Goal: Task Accomplishment & Management: Use online tool/utility

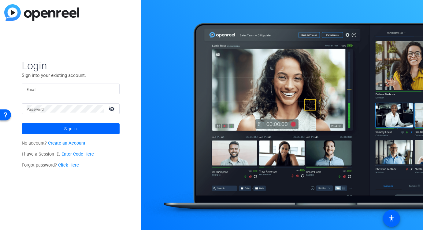
click at [98, 86] on input "Email" at bounding box center [71, 89] width 88 height 7
type input "trevor@creatdmedia.com"
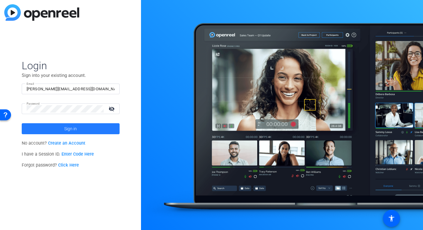
click at [87, 128] on span at bounding box center [71, 129] width 98 height 15
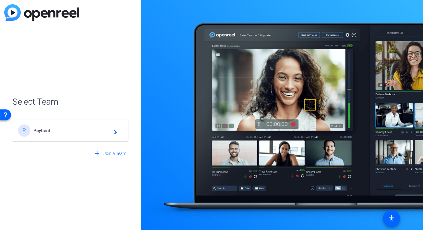
click at [59, 138] on mat-card-content "P Paytient navigate_next" at bounding box center [70, 131] width 115 height 22
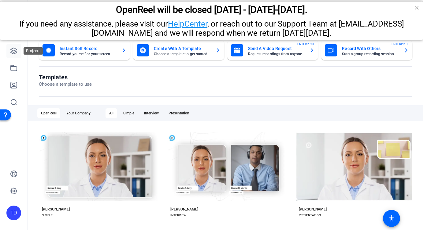
click at [16, 48] on icon at bounding box center [13, 50] width 7 height 7
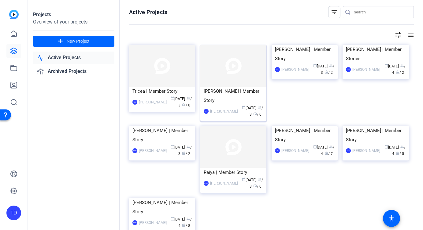
click at [223, 105] on div "TD Trevor DuVall calendar_today Aug 08 group / 3 radio / 0" at bounding box center [233, 111] width 59 height 13
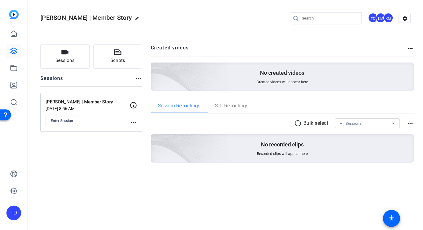
click at [133, 119] on mat-icon "more_horiz" at bounding box center [133, 122] width 7 height 7
click at [138, 134] on span "Edit Session" at bounding box center [148, 131] width 28 height 7
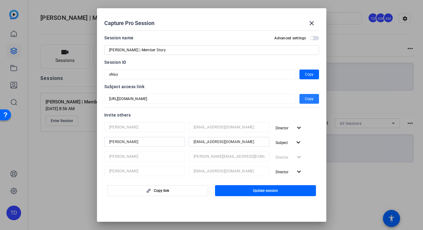
click at [308, 97] on span "Copy" at bounding box center [309, 98] width 9 height 7
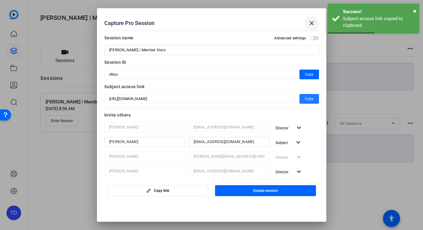
click at [312, 24] on mat-icon "close" at bounding box center [311, 23] width 7 height 7
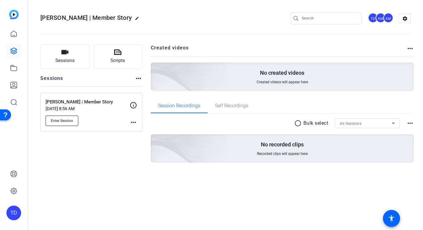
click at [70, 122] on span "Enter Session" at bounding box center [62, 121] width 22 height 5
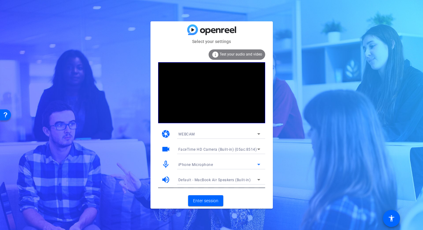
click at [210, 168] on div "iPhone Microphone" at bounding box center [217, 165] width 79 height 8
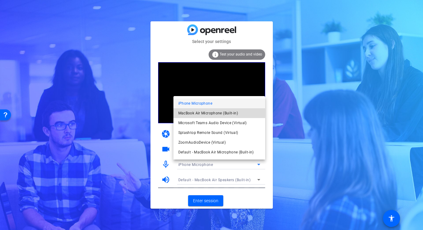
click at [208, 115] on span "MacBook Air Microphone (Built-in)" at bounding box center [208, 113] width 60 height 7
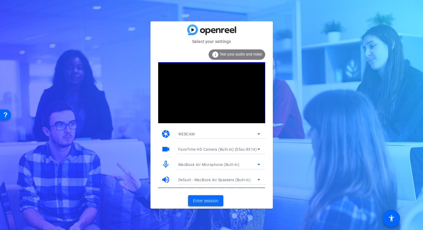
click at [213, 203] on span "Enter session" at bounding box center [205, 201] width 25 height 6
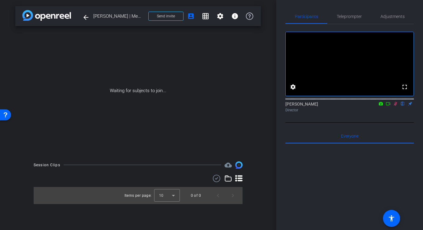
click at [386, 106] on icon at bounding box center [387, 104] width 5 height 4
click at [386, 111] on div "Trevor DuVall Director" at bounding box center [349, 107] width 128 height 12
click at [396, 106] on icon at bounding box center [395, 104] width 5 height 4
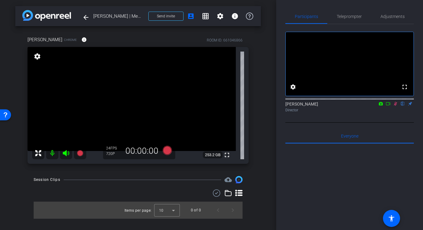
click at [394, 106] on icon at bounding box center [395, 104] width 5 height 4
click at [65, 156] on icon at bounding box center [66, 153] width 6 height 6
click at [65, 155] on icon at bounding box center [66, 153] width 6 height 6
click at [52, 155] on mat-icon at bounding box center [52, 153] width 12 height 12
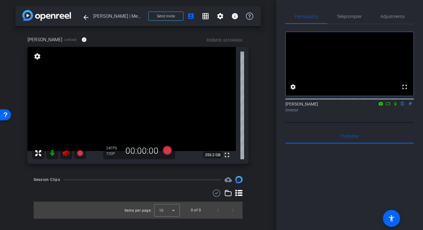
click at [66, 152] on icon at bounding box center [66, 153] width 6 height 6
click at [79, 41] on button "info" at bounding box center [84, 39] width 15 height 15
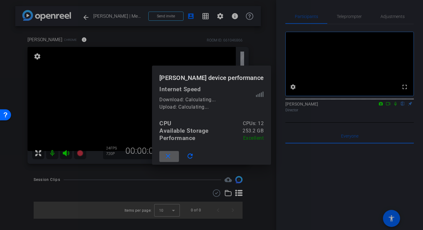
click at [169, 154] on mat-icon "close" at bounding box center [168, 157] width 8 height 8
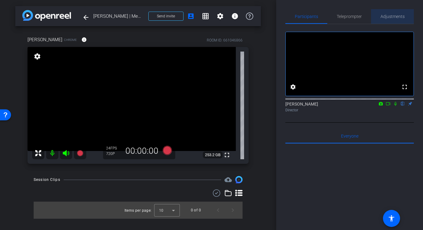
click at [392, 16] on span "Adjustments" at bounding box center [392, 16] width 24 height 4
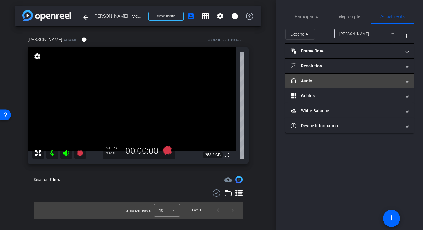
click at [358, 85] on mat-expansion-panel-header "headphone icon Audio" at bounding box center [349, 81] width 128 height 15
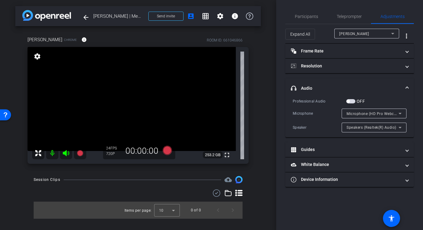
click at [386, 128] on span "Speakers (Realtek(R) Audio)" at bounding box center [371, 128] width 50 height 4
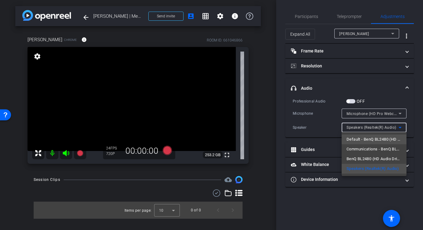
click at [383, 139] on span "Default - BenQ BL2480 (HD Audio Driver for Display Audio)" at bounding box center [373, 139] width 55 height 7
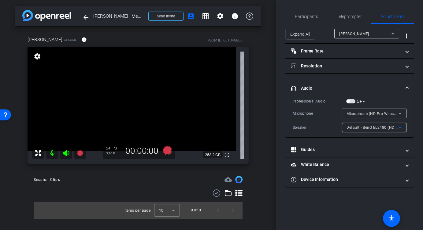
click at [389, 129] on span "Default - BenQ BL2480 (HD Audio Driver for Display Audio)" at bounding box center [398, 127] width 105 height 5
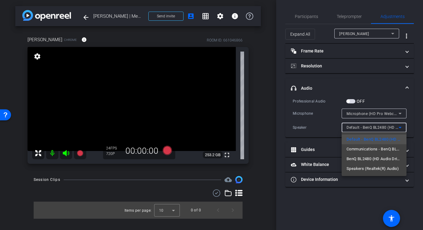
click at [377, 157] on span "BenQ BL2480 (HD Audio Driver for Display Audio)" at bounding box center [373, 159] width 55 height 7
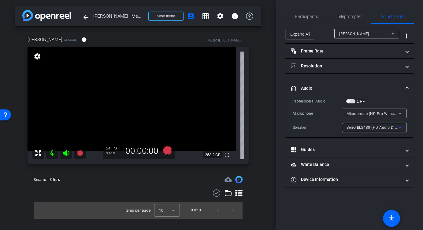
click at [393, 127] on span "BenQ BL2480 (HD Audio Driver for Display Audio)" at bounding box center [390, 127] width 88 height 5
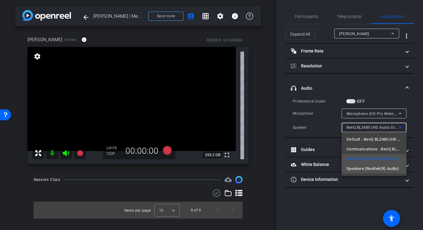
click at [377, 166] on span "Speakers (Realtek(R) Audio)" at bounding box center [372, 168] width 52 height 7
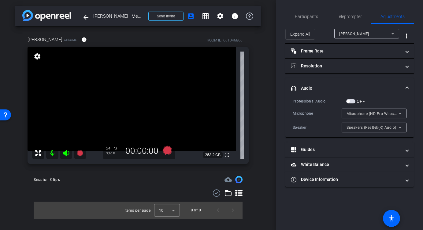
click at [407, 87] on span at bounding box center [407, 88] width 2 height 6
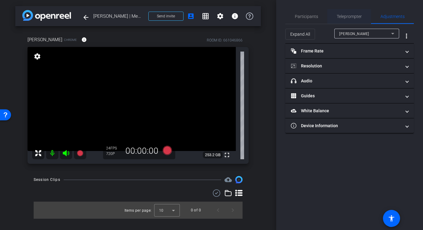
click at [352, 16] on span "Teleprompter" at bounding box center [349, 16] width 25 height 4
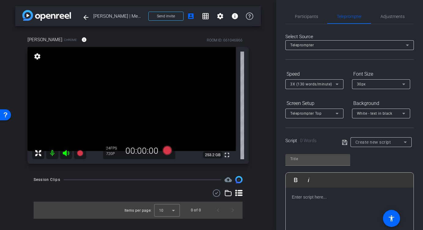
click at [321, 200] on p at bounding box center [350, 197] width 116 height 7
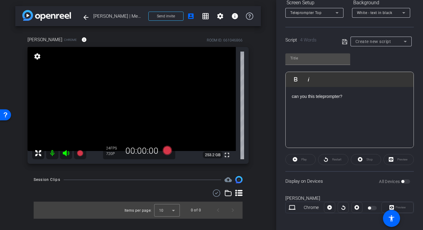
scroll to position [104, 0]
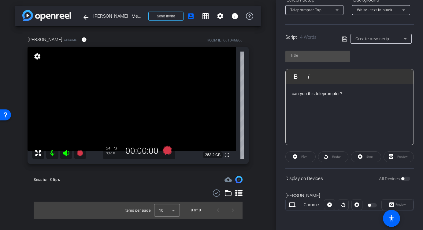
click at [297, 157] on div "Play" at bounding box center [300, 157] width 30 height 11
click at [348, 109] on div "can you this teleprompter?" at bounding box center [349, 114] width 128 height 61
click at [344, 206] on div at bounding box center [342, 205] width 11 height 11
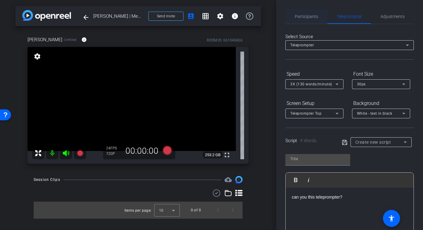
click at [307, 17] on span "Participants" at bounding box center [306, 16] width 23 height 4
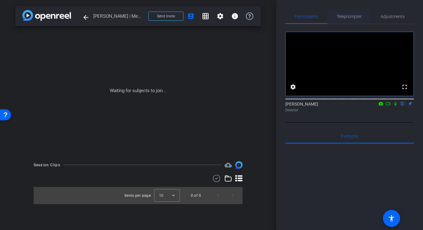
click at [350, 17] on span "Teleprompter" at bounding box center [349, 16] width 25 height 4
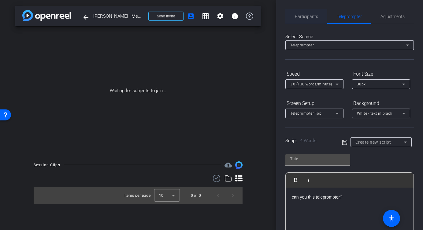
click at [310, 16] on span "Participants" at bounding box center [306, 16] width 23 height 4
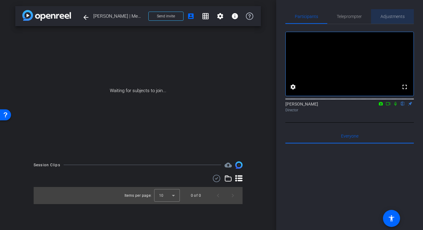
click at [397, 19] on span "Adjustments" at bounding box center [392, 16] width 24 height 15
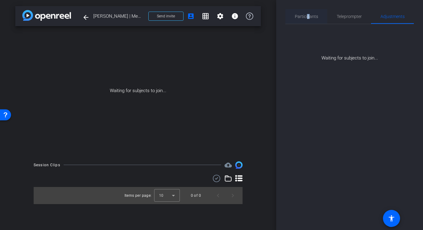
click at [307, 18] on span "Participants" at bounding box center [306, 16] width 23 height 4
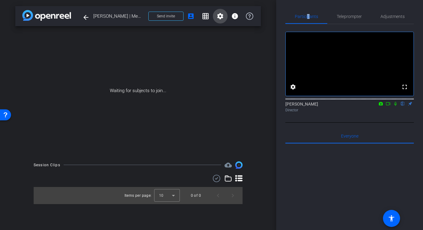
click at [219, 17] on mat-icon "settings" at bounding box center [219, 16] width 7 height 7
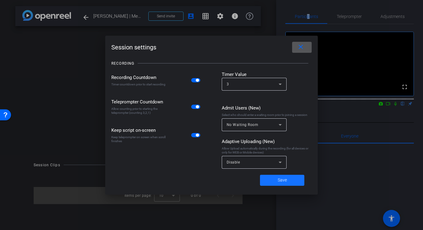
click at [286, 173] on span at bounding box center [282, 180] width 44 height 15
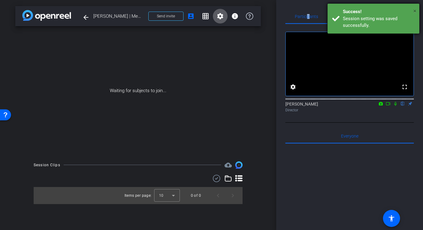
click at [416, 10] on span "×" at bounding box center [414, 10] width 3 height 7
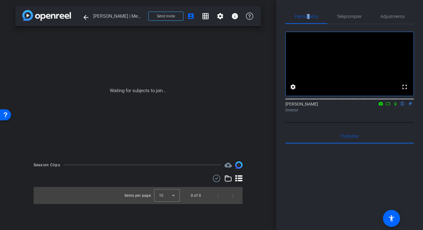
click at [403, 106] on mat-icon "flip" at bounding box center [402, 104] width 7 height 6
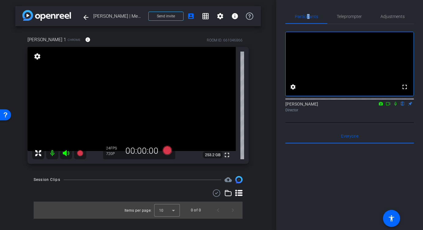
click at [396, 106] on icon at bounding box center [395, 104] width 5 height 4
click at [394, 14] on span "Adjustments" at bounding box center [392, 16] width 24 height 4
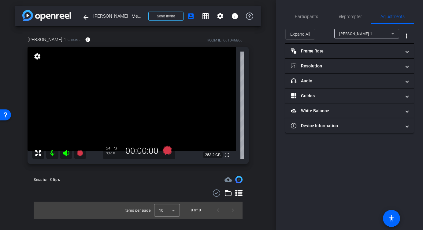
click at [383, 34] on div "Amanda Slattery 1" at bounding box center [365, 34] width 52 height 8
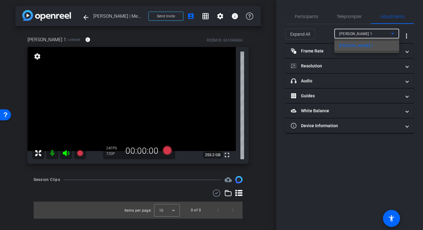
click at [325, 25] on div at bounding box center [211, 115] width 423 height 230
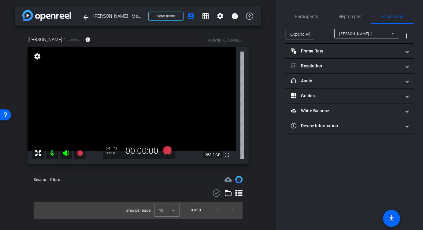
click at [266, 70] on div "arrow_back Amanda | Member Story Back to project Send invite account_box grid_o…" at bounding box center [138, 115] width 276 height 230
click at [89, 16] on mat-icon "arrow_back" at bounding box center [85, 17] width 7 height 7
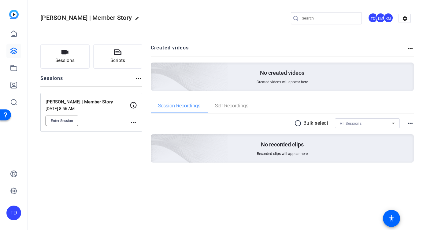
click at [62, 121] on span "Enter Session" at bounding box center [62, 121] width 22 height 5
click at [13, 50] on icon at bounding box center [13, 50] width 7 height 7
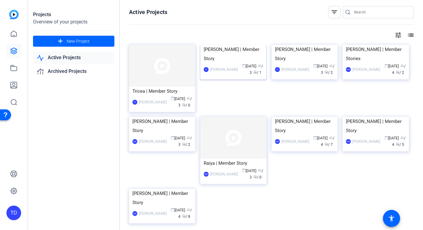
click at [244, 45] on img at bounding box center [233, 45] width 66 height 0
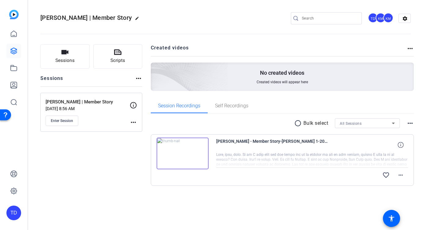
click at [178, 150] on img at bounding box center [183, 154] width 52 height 32
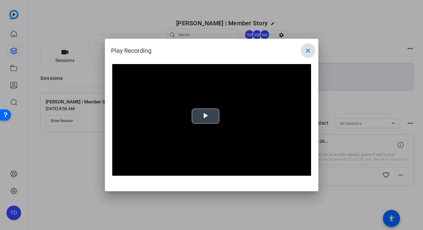
click at [202, 127] on video "Video Player" at bounding box center [211, 120] width 199 height 112
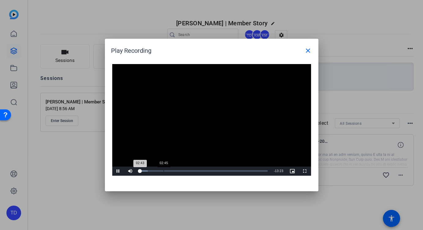
click at [175, 173] on div "Loaded : 6.35% 02:45 02:43" at bounding box center [204, 171] width 134 height 9
click at [118, 171] on span "Video Player" at bounding box center [118, 171] width 12 height 0
click at [86, 160] on div at bounding box center [211, 115] width 423 height 230
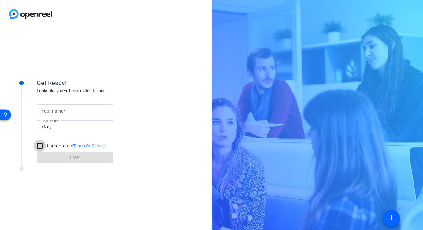
click at [39, 143] on input "I agree to the Terms Of Service" at bounding box center [40, 146] width 12 height 12
checkbox input "true"
click at [74, 157] on form "Your name Session ID xNay I agree to the Terms Of Service Enter" at bounding box center [75, 132] width 76 height 62
click at [74, 158] on form "Your name Session ID xNay I agree to the Terms Of Service Enter" at bounding box center [75, 132] width 76 height 62
click at [72, 113] on input "Your name" at bounding box center [75, 110] width 67 height 7
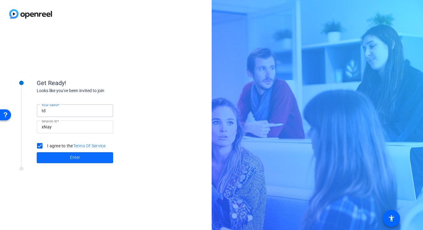
type input "td"
click at [82, 157] on span at bounding box center [75, 158] width 76 height 15
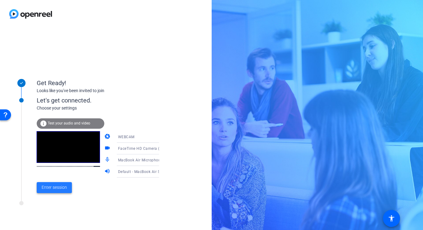
click at [49, 187] on span "Enter session" at bounding box center [54, 188] width 25 height 6
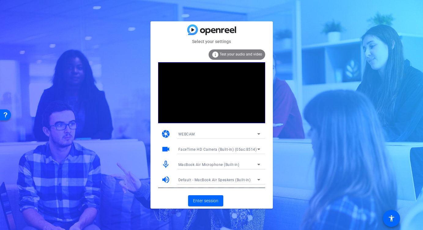
click at [247, 56] on span "Test your audio and video" at bounding box center [240, 54] width 42 height 4
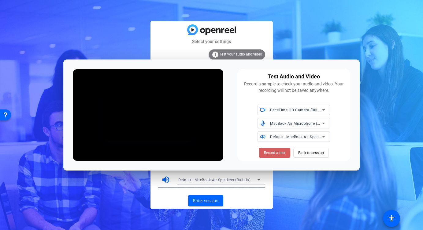
click at [283, 153] on span "Record a test" at bounding box center [274, 153] width 21 height 6
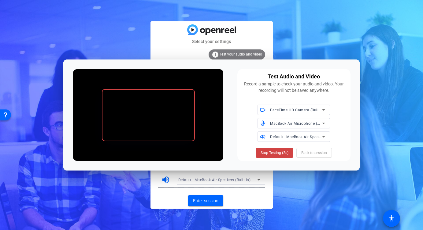
click at [283, 153] on span "Stop Testing (2s)" at bounding box center [274, 153] width 28 height 6
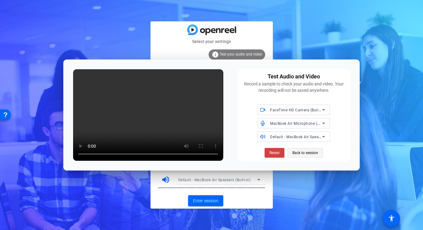
click at [303, 154] on span "Back to session" at bounding box center [305, 153] width 26 height 12
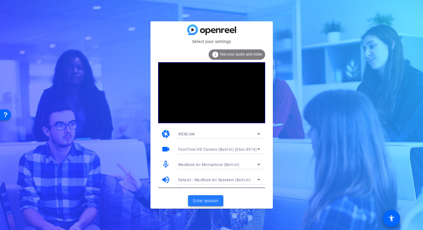
click at [205, 199] on span "Enter session" at bounding box center [205, 201] width 25 height 6
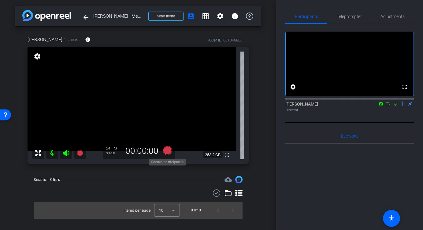
click at [168, 151] on icon at bounding box center [166, 150] width 9 height 9
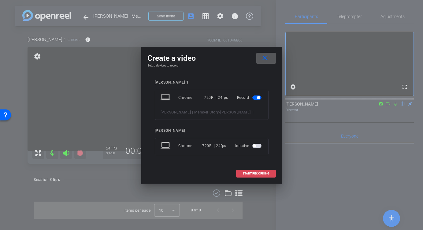
click at [257, 176] on span at bounding box center [255, 174] width 39 height 15
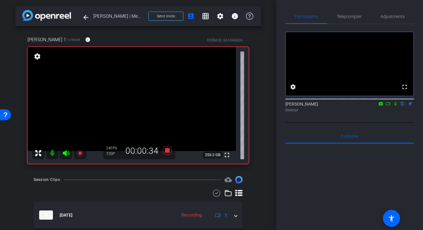
click at [395, 106] on icon at bounding box center [395, 104] width 5 height 4
click at [388, 106] on icon at bounding box center [387, 104] width 5 height 4
click at [395, 105] on icon at bounding box center [394, 103] width 3 height 3
click at [396, 106] on icon at bounding box center [395, 104] width 5 height 4
click at [394, 106] on icon at bounding box center [395, 104] width 5 height 4
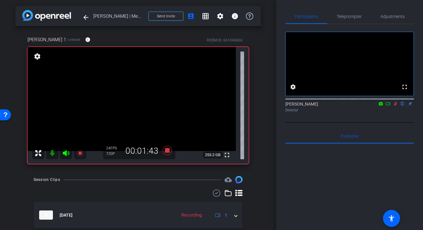
click at [395, 106] on icon at bounding box center [395, 104] width 3 height 4
click at [395, 106] on icon at bounding box center [395, 104] width 2 height 4
click at [387, 105] on icon at bounding box center [388, 103] width 4 height 3
click at [396, 106] on icon at bounding box center [395, 104] width 5 height 4
click at [396, 106] on icon at bounding box center [395, 104] width 3 height 4
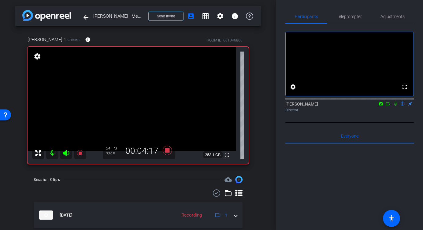
click at [395, 106] on icon at bounding box center [395, 104] width 2 height 4
click at [394, 106] on icon at bounding box center [395, 104] width 5 height 4
click at [395, 106] on icon at bounding box center [395, 104] width 5 height 4
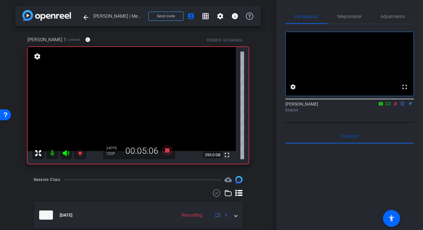
click at [395, 106] on icon at bounding box center [395, 104] width 5 height 4
click at [394, 106] on icon at bounding box center [395, 104] width 5 height 4
click at [396, 101] on div at bounding box center [349, 98] width 128 height 5
click at [396, 106] on icon at bounding box center [395, 104] width 2 height 4
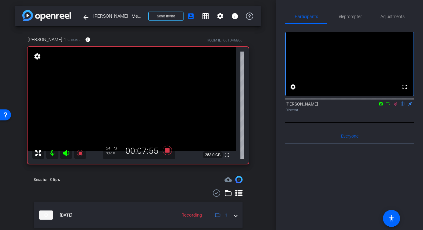
click at [395, 106] on icon at bounding box center [395, 104] width 3 height 4
click at [394, 106] on icon at bounding box center [395, 104] width 2 height 4
click at [395, 106] on icon at bounding box center [395, 104] width 3 height 4
click at [392, 107] on mat-icon at bounding box center [395, 104] width 7 height 6
click at [396, 106] on icon at bounding box center [395, 104] width 5 height 4
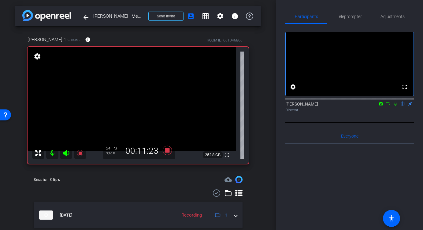
click at [394, 106] on icon at bounding box center [395, 104] width 5 height 4
click at [395, 106] on icon at bounding box center [395, 104] width 3 height 4
click at [395, 106] on icon at bounding box center [395, 104] width 5 height 4
click at [395, 106] on icon at bounding box center [395, 104] width 3 height 4
click at [394, 106] on icon at bounding box center [395, 104] width 5 height 4
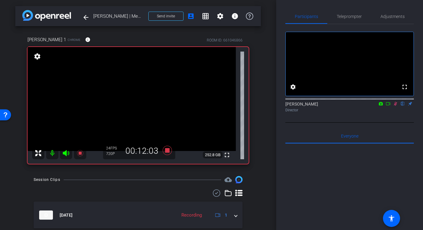
click at [397, 106] on icon at bounding box center [395, 104] width 5 height 4
click at [166, 153] on icon at bounding box center [166, 150] width 9 height 9
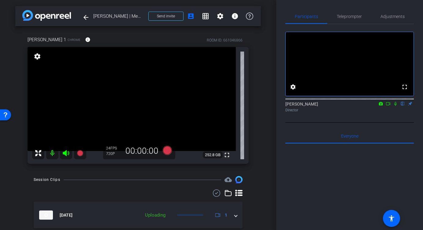
scroll to position [20, 0]
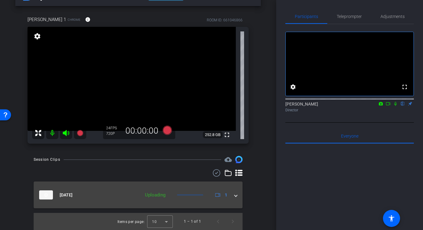
click at [234, 196] on span at bounding box center [235, 195] width 2 height 6
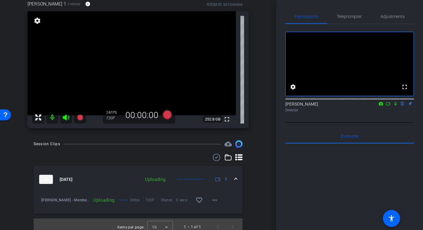
scroll to position [41, 0]
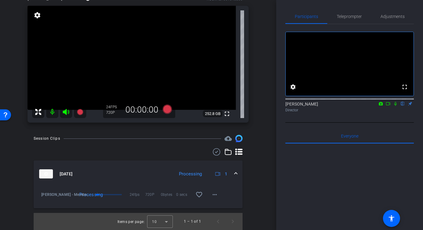
click at [233, 174] on div "Aug 15, 2025 Processing 1" at bounding box center [136, 174] width 195 height 9
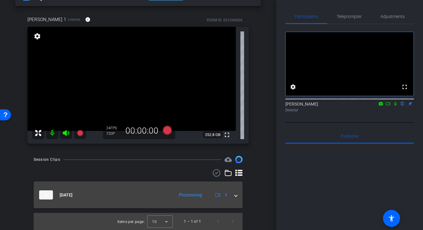
scroll to position [20, 0]
click at [236, 195] on span at bounding box center [235, 195] width 2 height 6
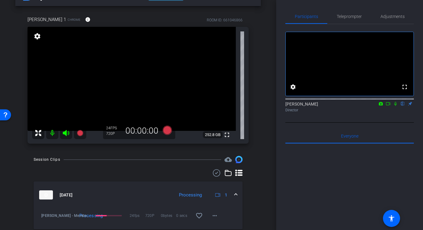
scroll to position [41, 0]
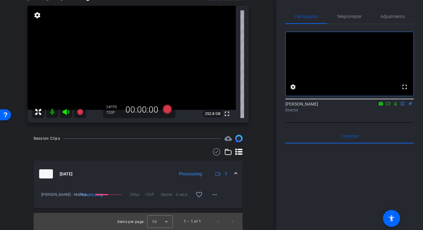
click at [237, 173] on mat-expansion-panel-header "Aug 15, 2025 Processing 1" at bounding box center [138, 174] width 209 height 27
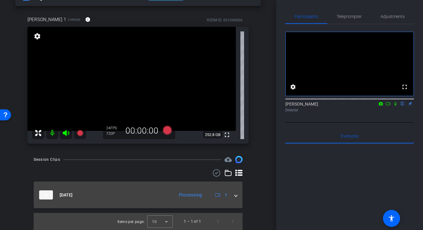
scroll to position [20, 0]
click at [72, 194] on span "Aug 15, 2025" at bounding box center [66, 195] width 13 height 6
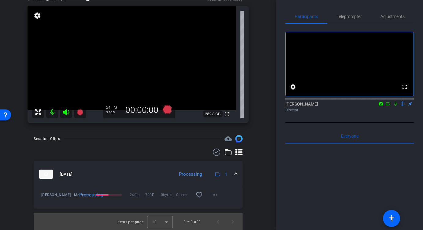
scroll to position [41, 0]
click at [215, 194] on mat-icon "more_horiz" at bounding box center [214, 194] width 7 height 7
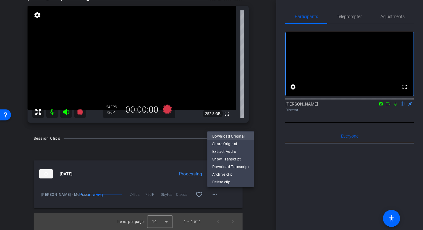
click at [241, 136] on span "Download Original" at bounding box center [230, 136] width 37 height 7
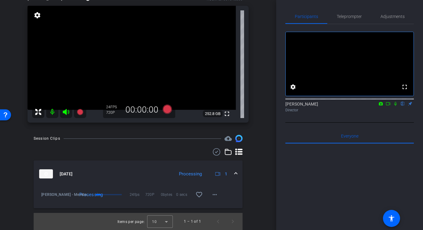
click at [268, 76] on div "arrow_back Amanda | Member Story Back to project Send invite account_box grid_o…" at bounding box center [138, 74] width 276 height 230
click at [226, 154] on icon at bounding box center [227, 152] width 7 height 7
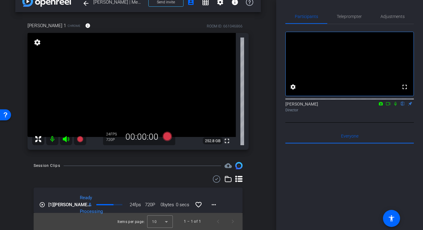
scroll to position [0, 0]
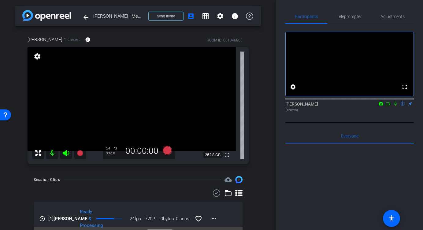
click at [278, 148] on div "Participants Teleprompter Adjustments fullscreen settings Trevor DuVall flip Di…" at bounding box center [349, 115] width 147 height 230
